Goal: Transaction & Acquisition: Purchase product/service

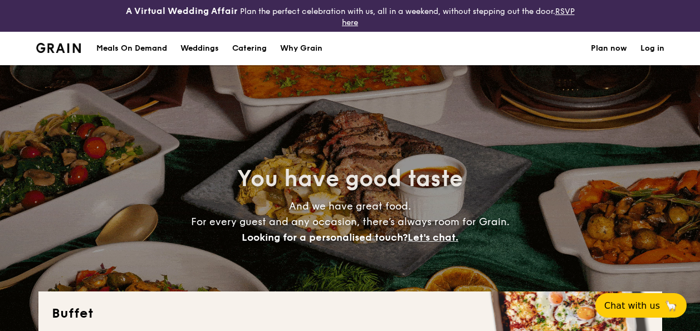
select select
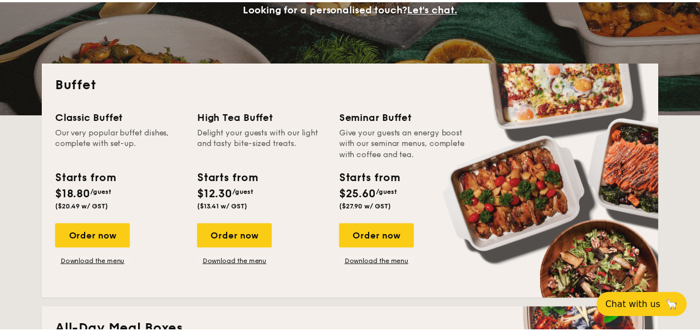
scroll to position [223, 0]
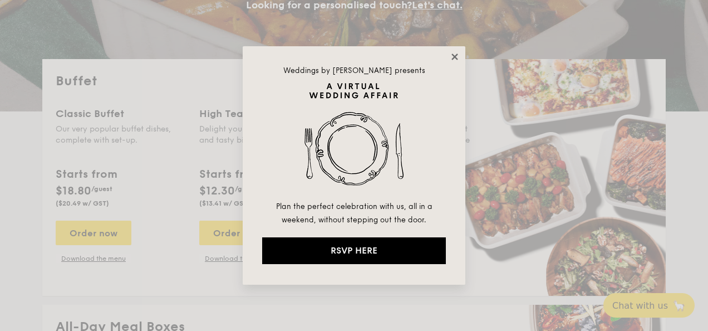
click at [455, 60] on icon at bounding box center [455, 57] width 10 height 10
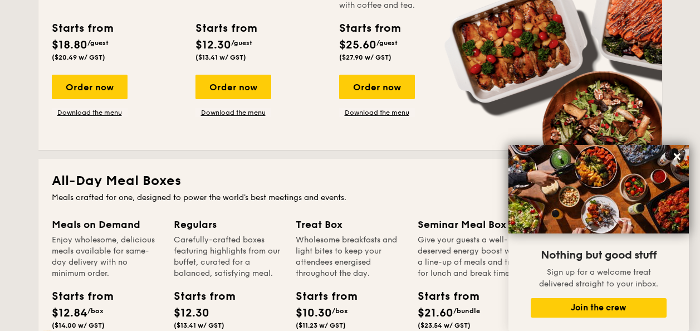
scroll to position [278, 0]
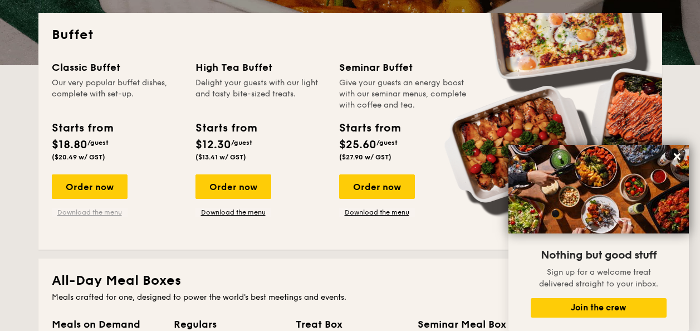
click at [100, 210] on link "Download the menu" at bounding box center [90, 212] width 76 height 9
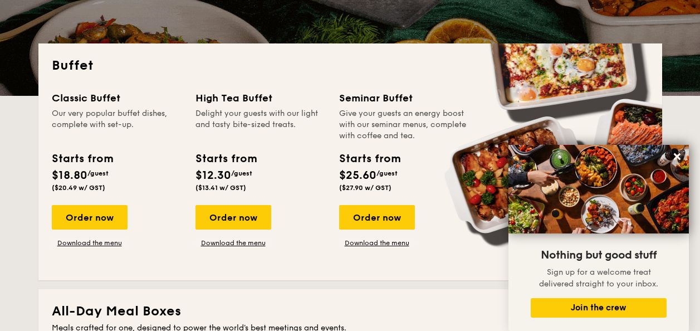
scroll to position [223, 0]
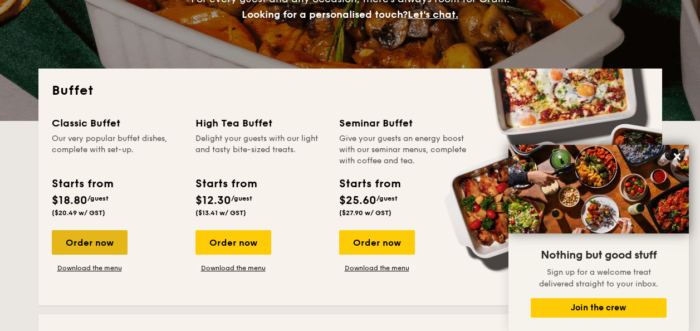
click at [82, 242] on div "Order now" at bounding box center [90, 242] width 76 height 24
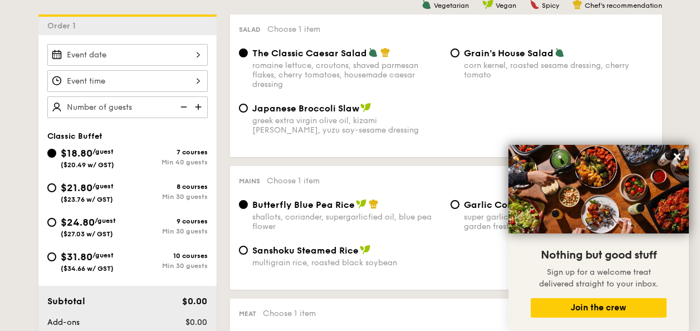
scroll to position [277, 0]
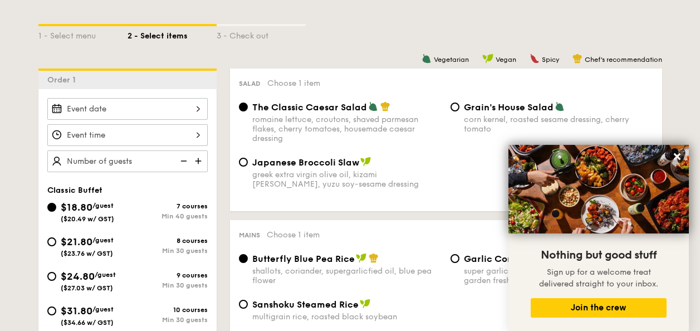
click at [198, 160] on img at bounding box center [199, 160] width 17 height 21
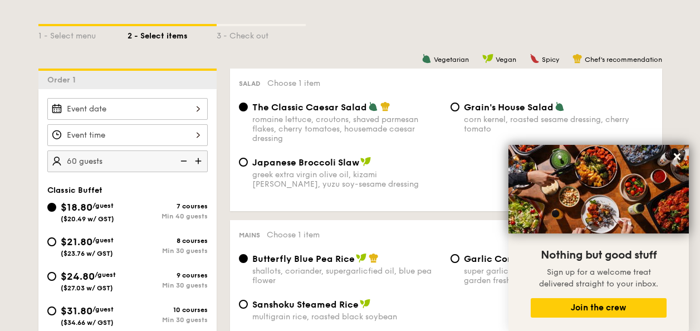
click at [198, 160] on img at bounding box center [199, 160] width 17 height 21
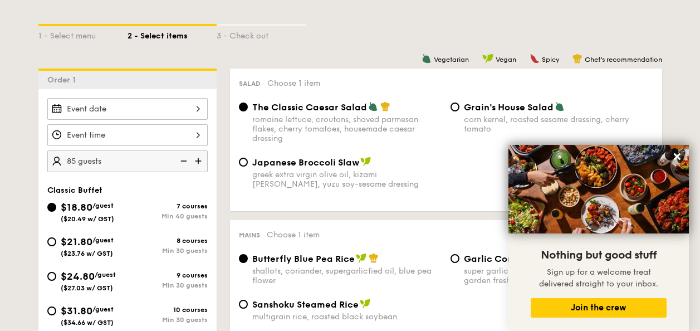
click at [198, 160] on img at bounding box center [199, 160] width 17 height 21
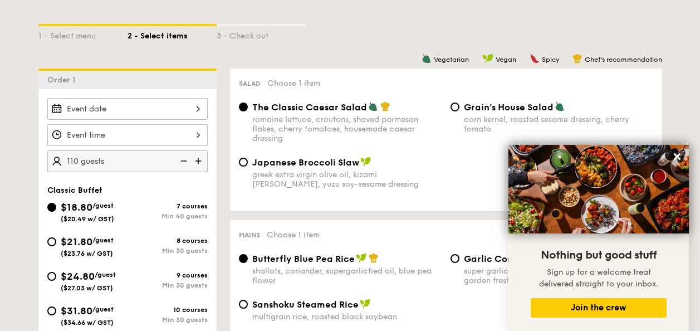
click at [198, 160] on img at bounding box center [199, 160] width 17 height 21
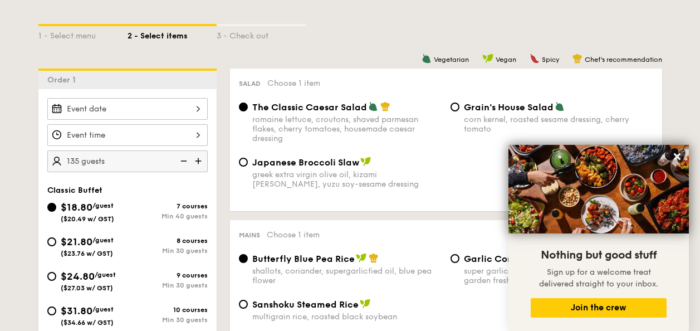
click at [198, 160] on img at bounding box center [199, 160] width 17 height 21
click at [184, 165] on img at bounding box center [182, 160] width 17 height 21
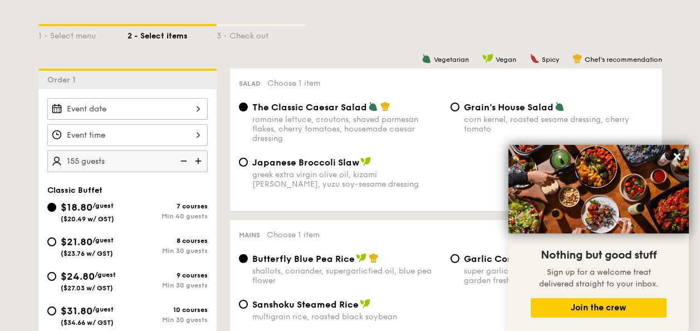
type input "150 guests"
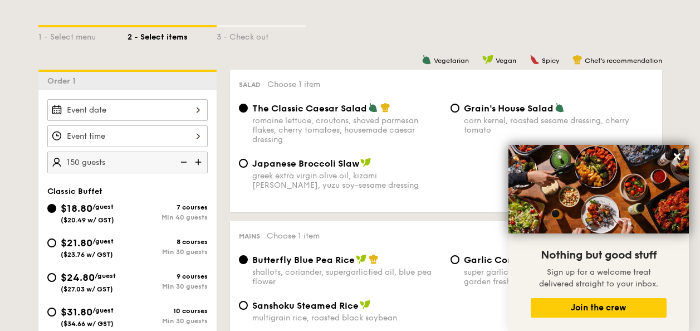
scroll to position [222, 0]
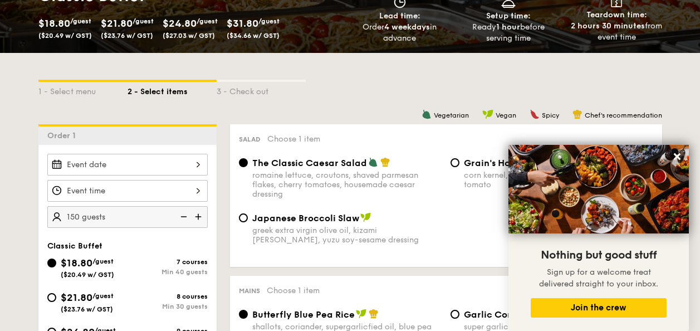
click at [189, 161] on input "Smoked Mesquite Whole Chicken brined in our in-house blend of herbs and spices,…" at bounding box center [127, 165] width 160 height 22
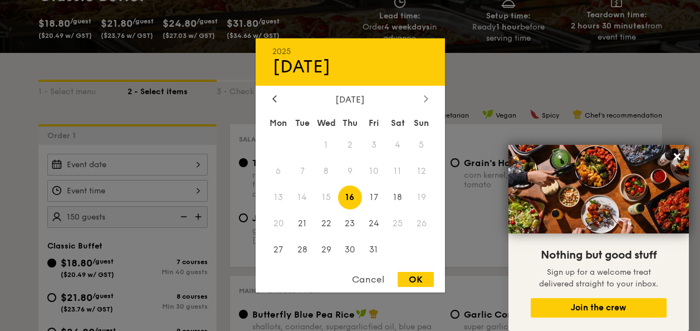
click at [429, 99] on div at bounding box center [426, 99] width 10 height 11
click at [392, 248] on span "31" at bounding box center [398, 249] width 24 height 24
click at [375, 242] on span "30" at bounding box center [374, 249] width 24 height 24
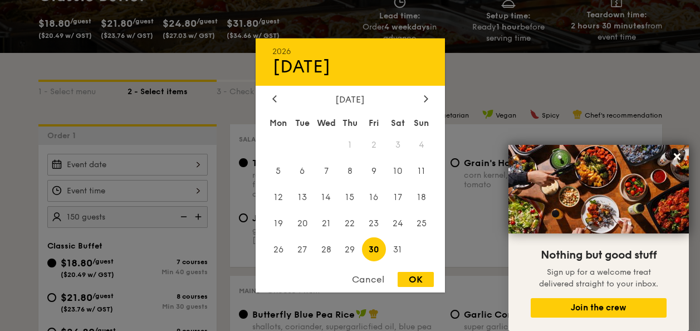
click at [419, 277] on div "OK" at bounding box center [415, 279] width 36 height 15
type input "Jan 30, 2026"
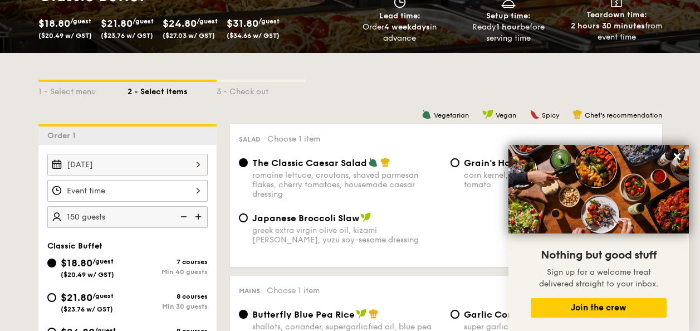
click at [185, 185] on input "Smoked Mesquite Whole Chicken brined in our in-house blend of herbs and spices,…" at bounding box center [127, 191] width 160 height 22
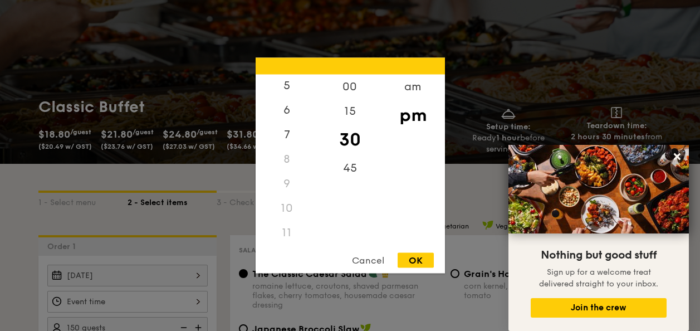
scroll to position [132, 0]
click at [285, 232] on div "11" at bounding box center [286, 232] width 63 height 24
click at [416, 87] on div "am" at bounding box center [412, 91] width 63 height 32
click at [289, 234] on div "11" at bounding box center [286, 236] width 63 height 32
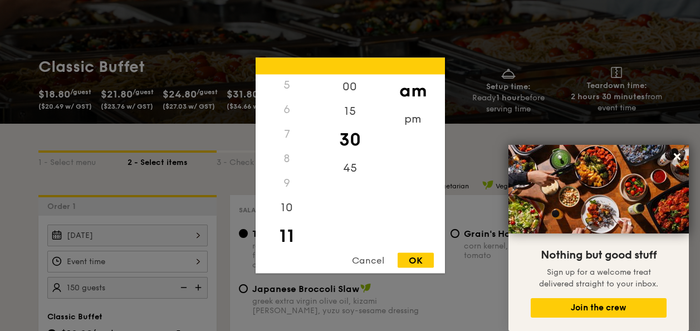
scroll to position [166, 0]
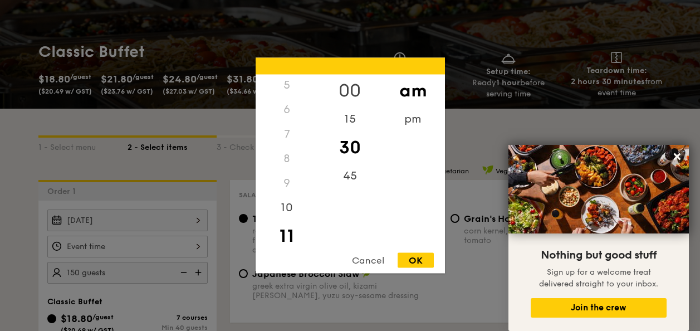
click at [355, 91] on div "00" at bounding box center [349, 91] width 63 height 32
click at [410, 259] on div "OK" at bounding box center [415, 260] width 36 height 15
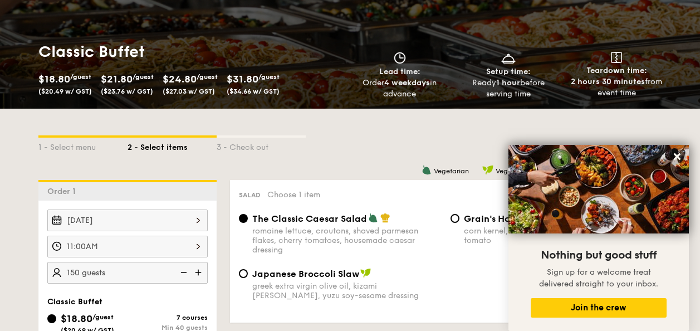
scroll to position [222, 0]
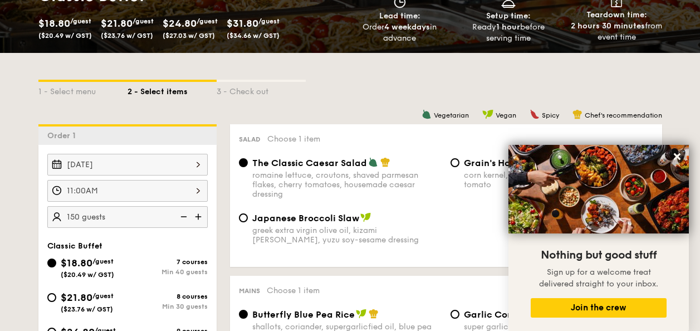
click at [194, 187] on input "11:00AM" at bounding box center [127, 191] width 160 height 22
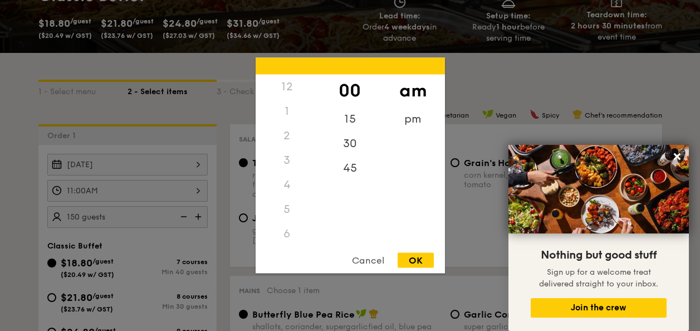
scroll to position [132, 0]
click at [357, 145] on div "30" at bounding box center [349, 147] width 63 height 32
click at [414, 255] on div "OK" at bounding box center [415, 260] width 36 height 15
type input "11:30AM"
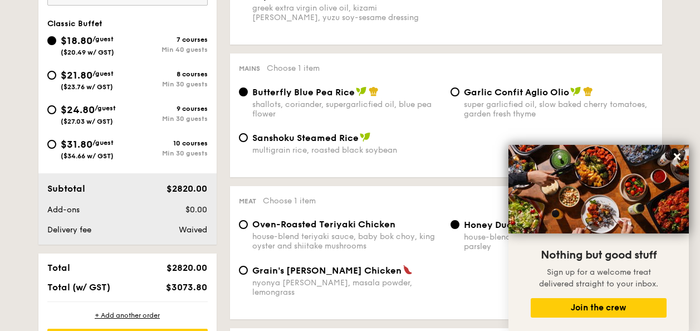
scroll to position [499, 0]
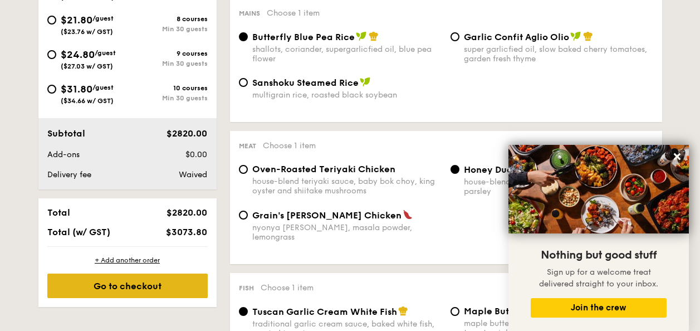
click at [151, 288] on div "Go to checkout" at bounding box center [127, 285] width 160 height 24
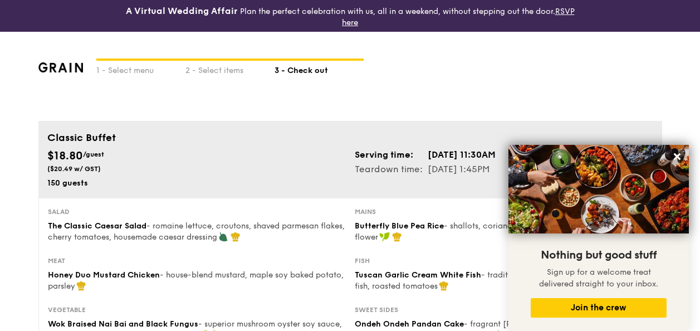
scroll to position [56, 0]
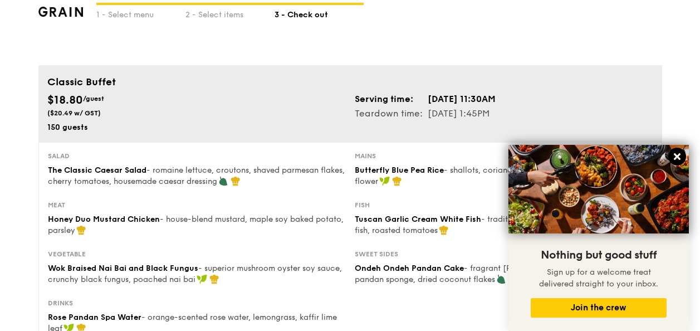
click at [681, 159] on icon at bounding box center [677, 156] width 10 height 10
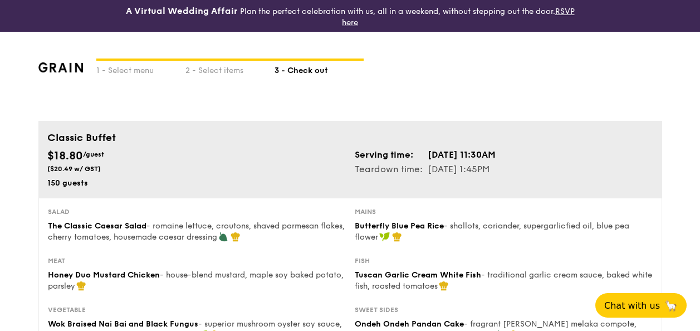
scroll to position [502, 0]
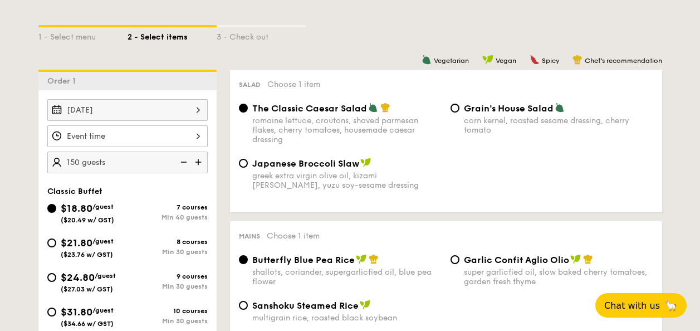
scroll to position [54, 0]
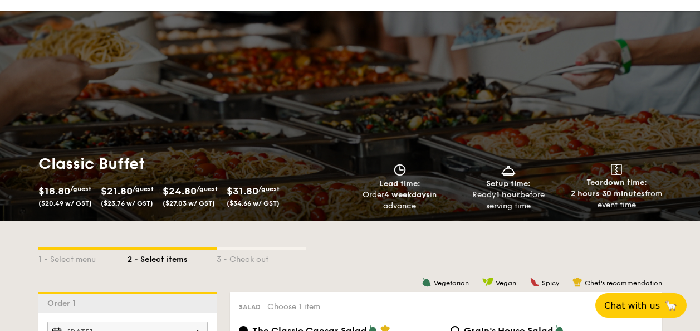
scroll to position [222, 0]
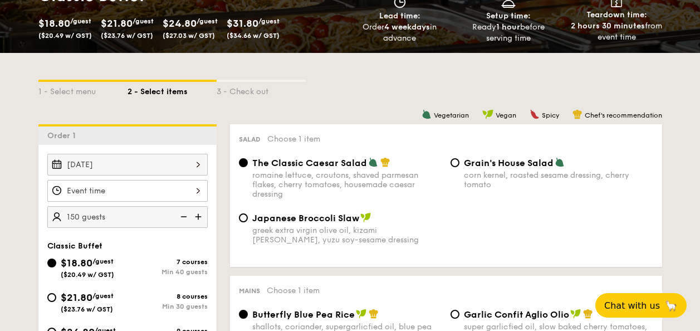
select select
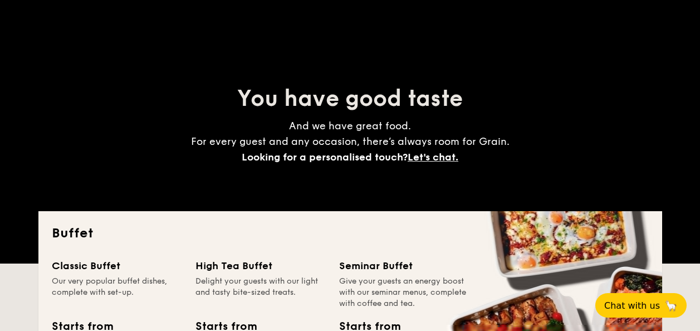
scroll to position [0, 0]
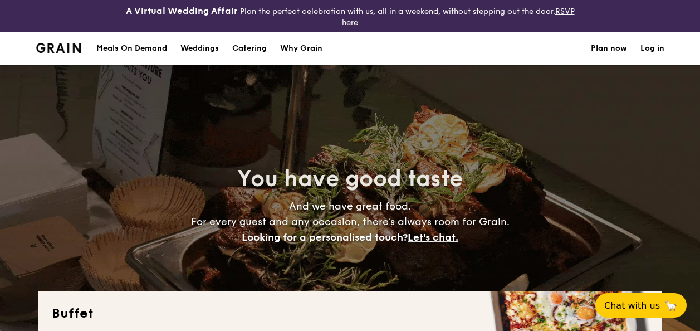
click at [653, 46] on link "Log in" at bounding box center [652, 48] width 24 height 33
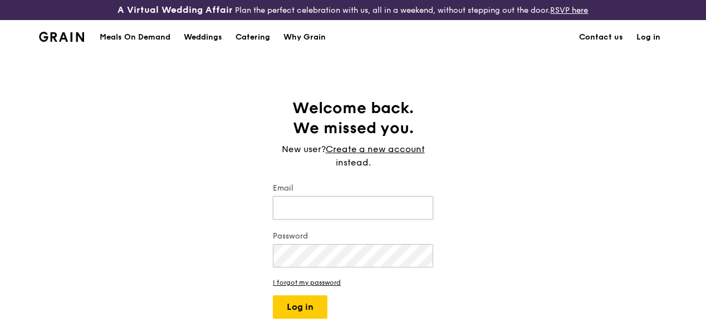
click at [298, 214] on input "Email" at bounding box center [353, 207] width 160 height 23
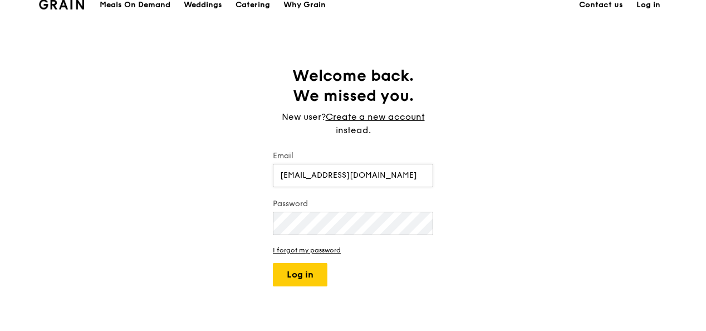
scroll to position [56, 0]
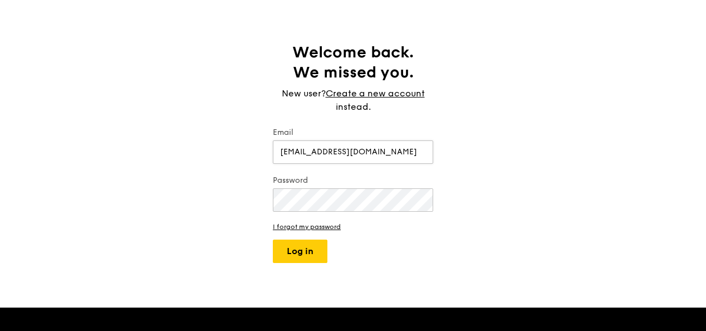
type input "[EMAIL_ADDRESS][DOMAIN_NAME]"
click at [273, 239] on button "Log in" at bounding box center [300, 250] width 55 height 23
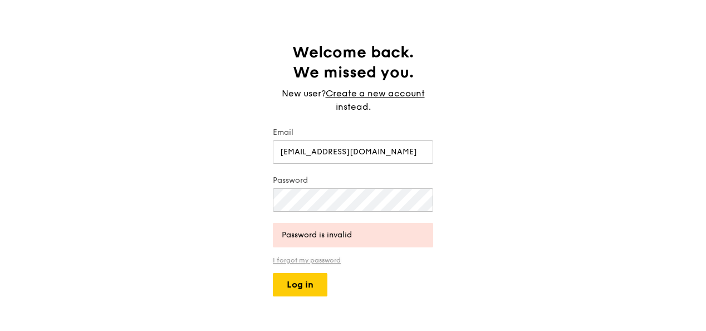
click at [319, 264] on link "I forgot my password" at bounding box center [353, 260] width 160 height 8
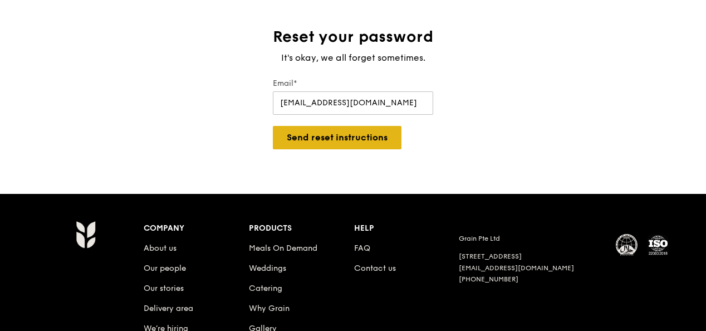
type input "tan.ye.poh@sgh.com.sg"
click at [343, 144] on button "Send reset instructions" at bounding box center [337, 137] width 129 height 23
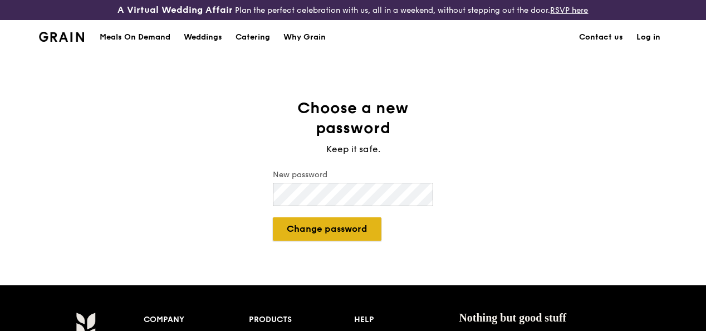
click at [325, 240] on button "Change password" at bounding box center [327, 228] width 109 height 23
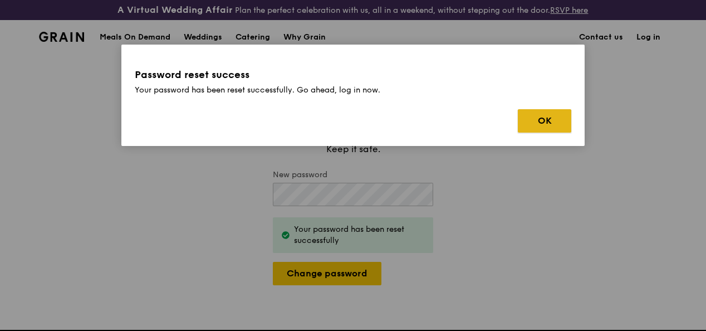
click at [534, 124] on button "OK" at bounding box center [544, 120] width 53 height 23
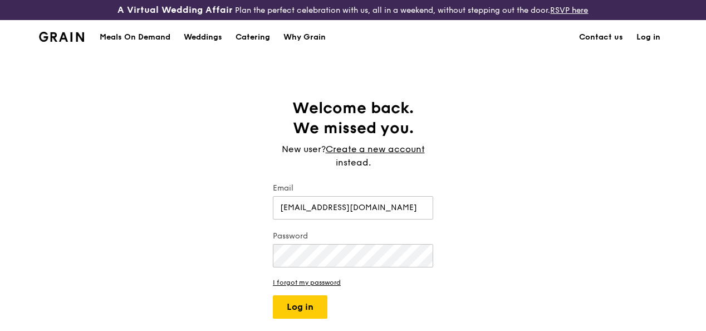
type input "[EMAIL_ADDRESS][DOMAIN_NAME]"
click at [293, 315] on button "Log in" at bounding box center [300, 306] width 55 height 23
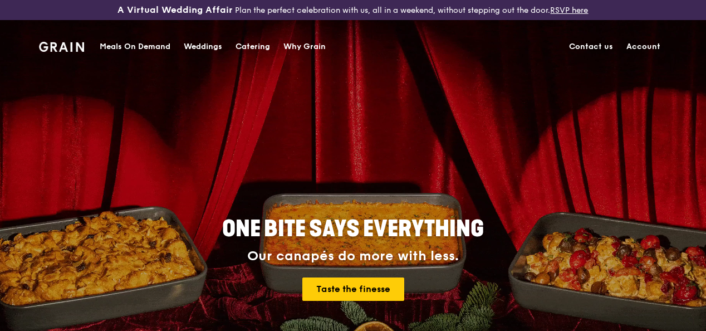
click at [600, 46] on link "Contact us" at bounding box center [590, 46] width 57 height 33
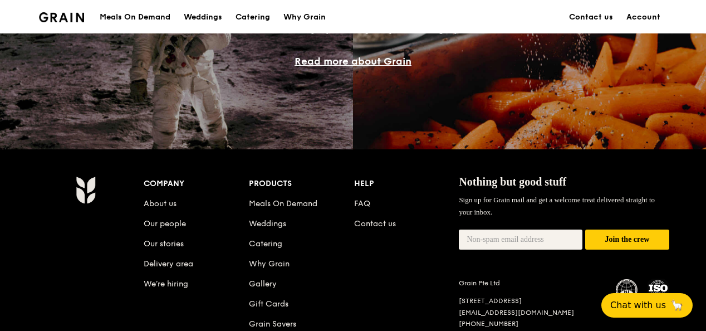
scroll to position [1113, 0]
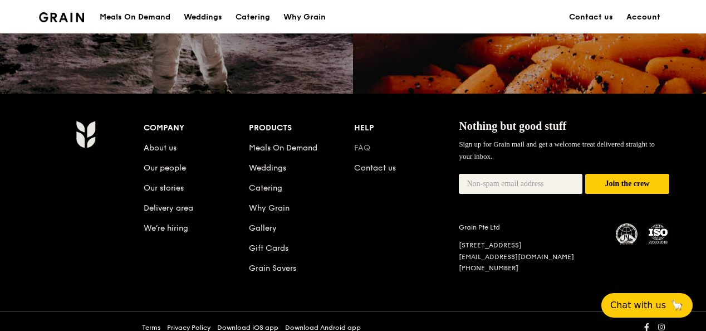
click at [365, 153] on link "FAQ" at bounding box center [362, 147] width 16 height 9
click at [366, 135] on div "Help" at bounding box center [406, 128] width 105 height 16
click at [627, 301] on span "Chat with us" at bounding box center [637, 305] width 58 height 14
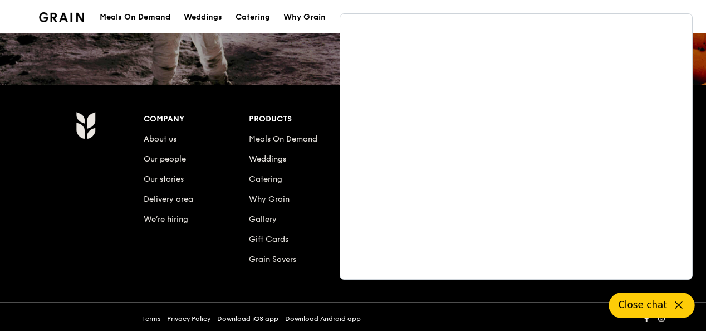
scroll to position [1135, 0]
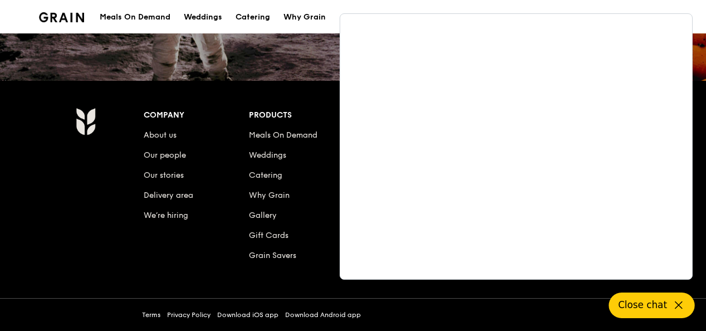
click at [672, 300] on icon at bounding box center [678, 304] width 13 height 13
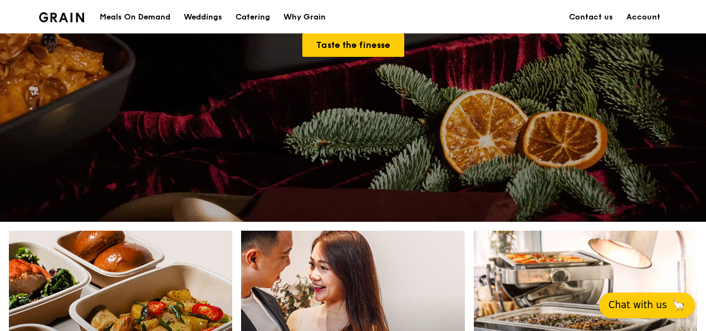
scroll to position [0, 0]
